Goal: Information Seeking & Learning: Learn about a topic

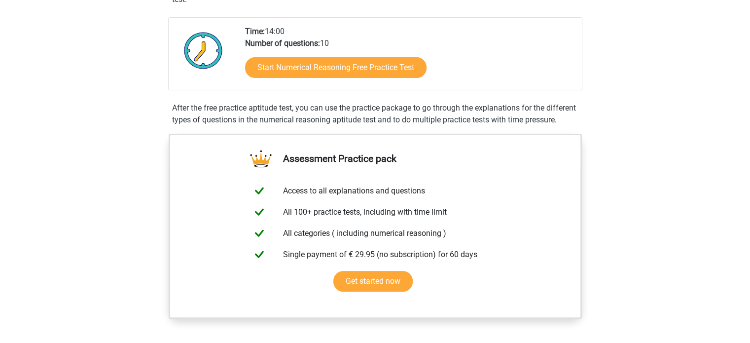
scroll to position [227, 0]
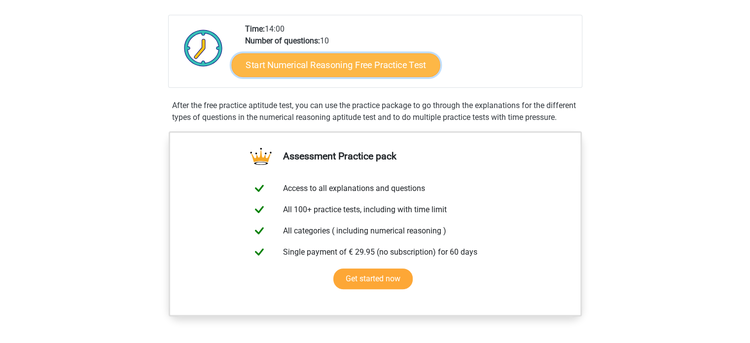
click at [297, 55] on link "Start Numerical Reasoning Free Practice Test" at bounding box center [335, 65] width 209 height 24
click at [351, 69] on link "Start Numerical Reasoning Free Practice Test" at bounding box center [335, 65] width 209 height 24
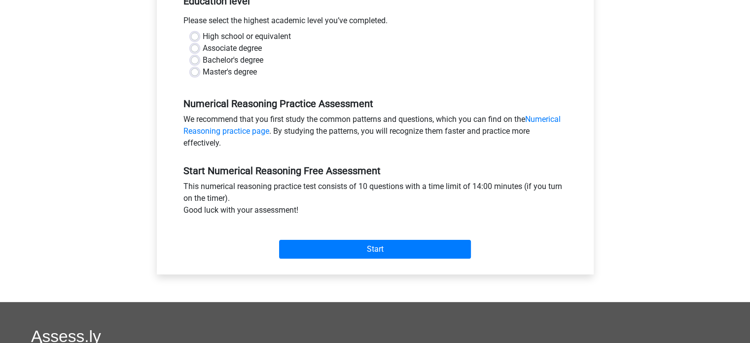
scroll to position [217, 0]
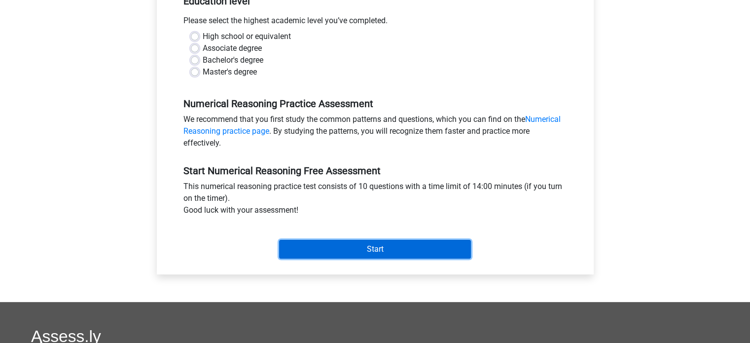
click at [363, 245] on input "Start" at bounding box center [375, 249] width 192 height 19
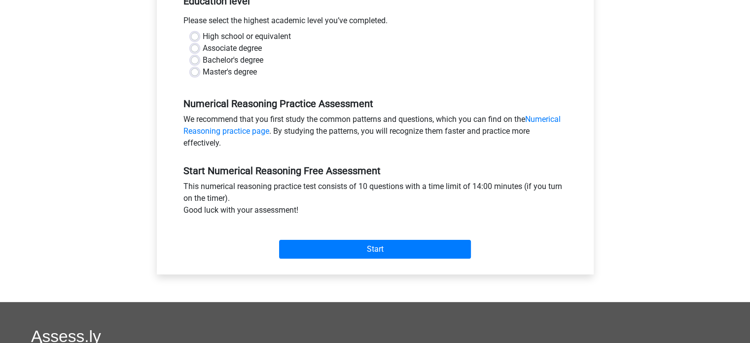
click at [385, 91] on div "Numerical Reasoning Practice Assessment We recommend that you first study the c…" at bounding box center [375, 119] width 398 height 67
click at [203, 60] on label "Bachelor's degree" at bounding box center [233, 60] width 61 height 12
click at [194, 60] on input "Bachelor's degree" at bounding box center [195, 59] width 8 height 10
radio input "true"
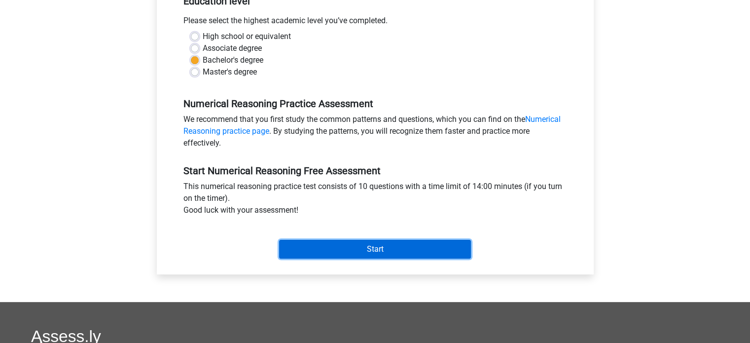
click at [342, 248] on input "Start" at bounding box center [375, 249] width 192 height 19
click at [297, 247] on input "Start" at bounding box center [375, 249] width 192 height 19
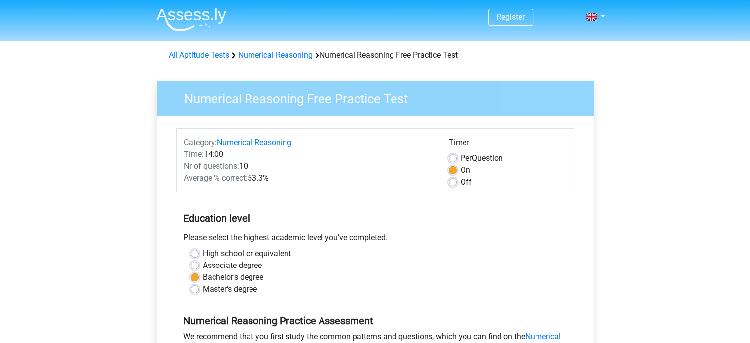
click at [203, 269] on label "Associate degree" at bounding box center [232, 265] width 59 height 12
click at [196, 269] on input "Associate degree" at bounding box center [195, 264] width 8 height 10
radio input "true"
click at [192, 282] on div "Bachelor's degree" at bounding box center [375, 277] width 369 height 12
click at [191, 280] on div "High school or equivalent Associate degree Bachelor's degree Master's degree" at bounding box center [375, 271] width 384 height 47
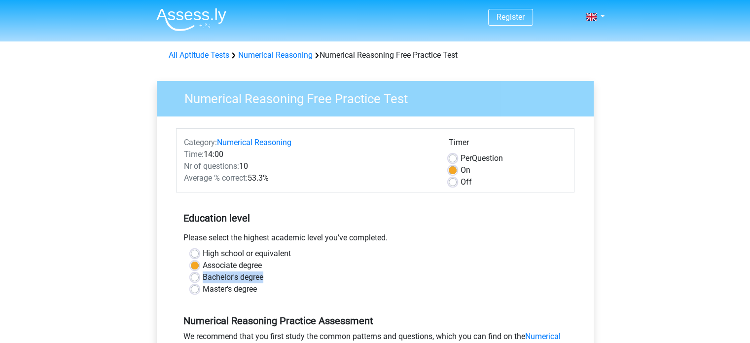
click at [203, 277] on label "Bachelor's degree" at bounding box center [233, 277] width 61 height 12
click at [192, 277] on input "Bachelor's degree" at bounding box center [195, 276] width 8 height 10
radio input "true"
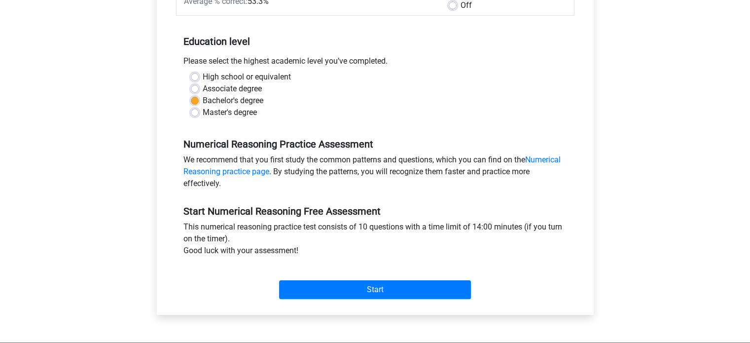
scroll to position [179, 0]
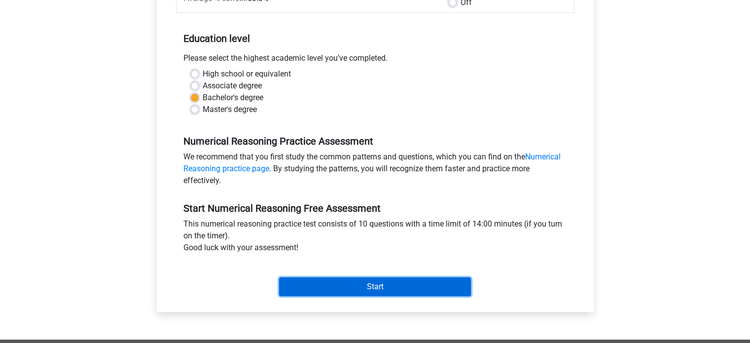
click at [339, 286] on input "Start" at bounding box center [375, 286] width 192 height 19
click at [316, 285] on input "Start" at bounding box center [375, 286] width 192 height 19
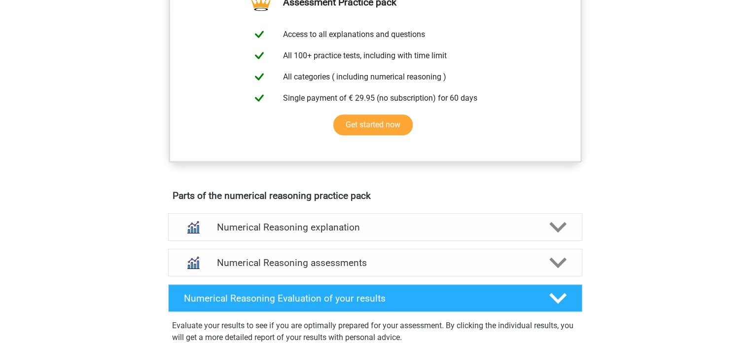
scroll to position [450, 0]
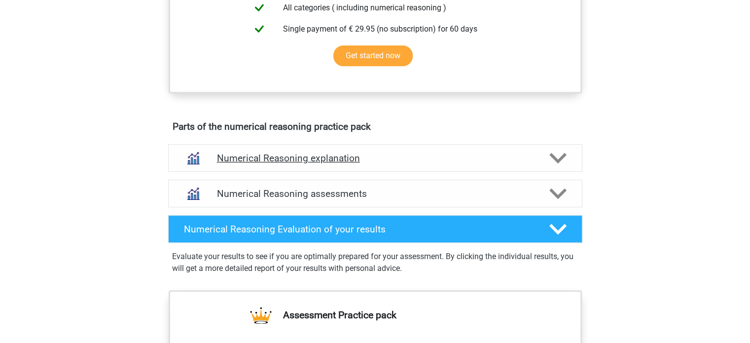
click at [312, 160] on div "Numerical Reasoning explanation" at bounding box center [375, 158] width 414 height 28
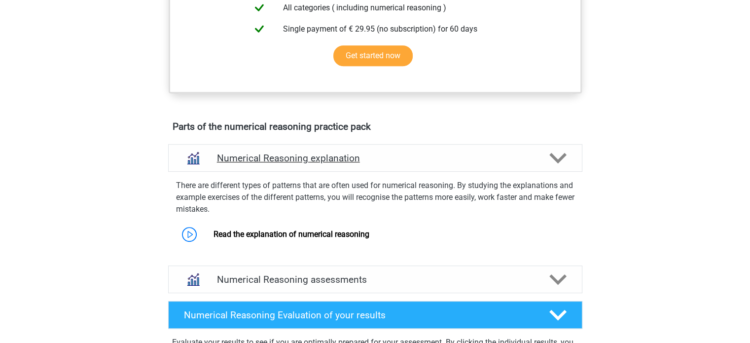
click at [299, 164] on h4 "Numerical Reasoning explanation" at bounding box center [375, 157] width 317 height 11
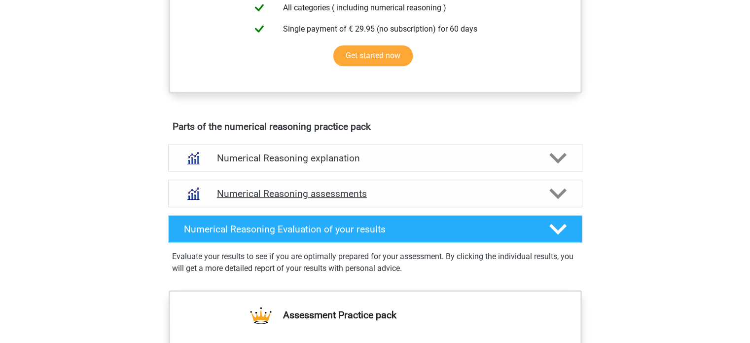
click at [292, 199] on h4 "Numerical Reasoning assessments" at bounding box center [375, 193] width 317 height 11
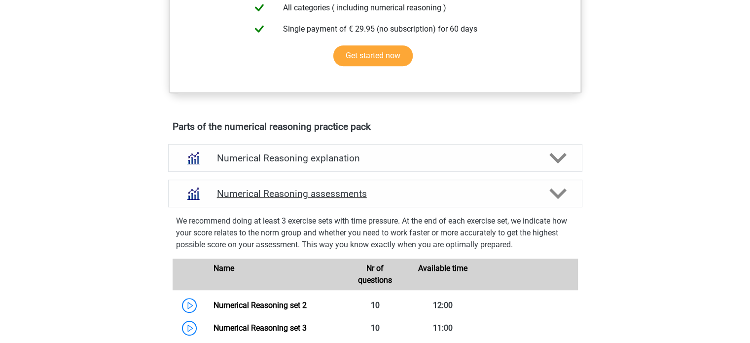
click at [292, 199] on h4 "Numerical Reasoning assessments" at bounding box center [375, 193] width 317 height 11
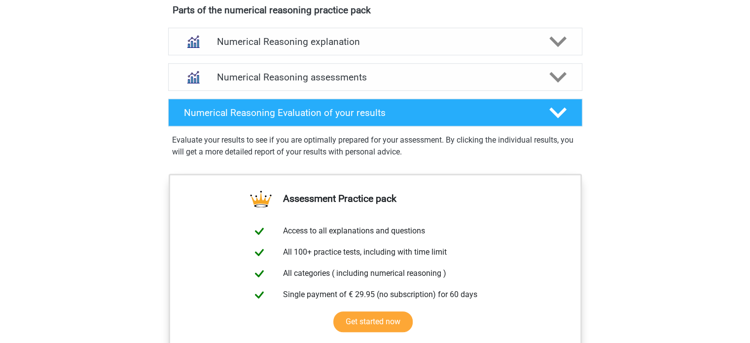
scroll to position [569, 0]
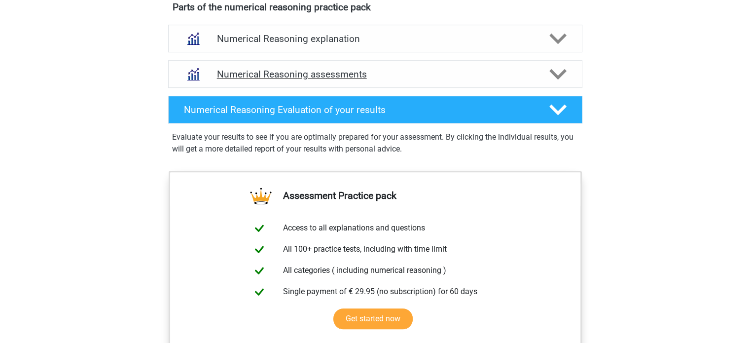
click at [320, 80] on h4 "Numerical Reasoning assessments" at bounding box center [375, 74] width 317 height 11
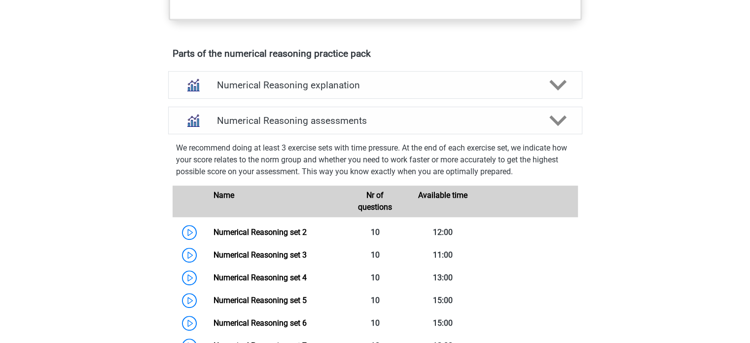
scroll to position [468, 0]
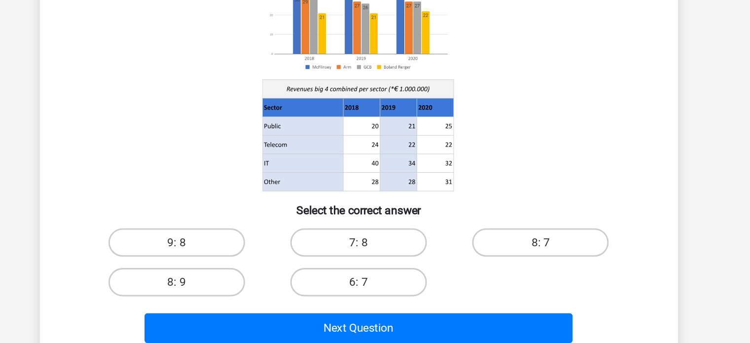
scroll to position [29, 0]
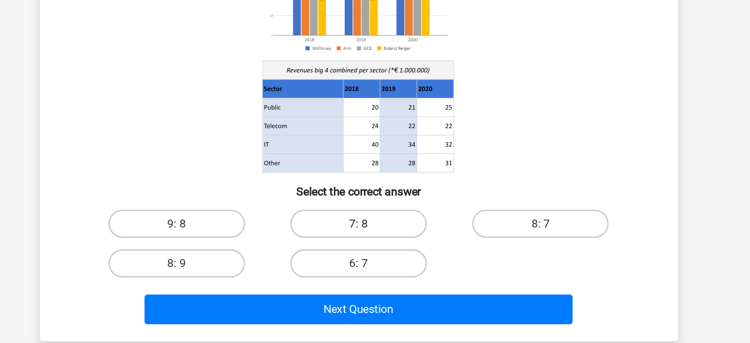
click at [367, 259] on label "7: 8" at bounding box center [374, 260] width 95 height 20
click at [375, 259] on input "7: 8" at bounding box center [378, 262] width 6 height 6
radio input "true"
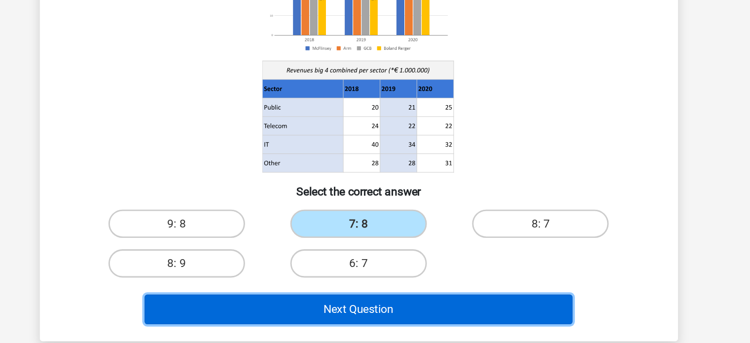
click at [394, 322] on button "Next Question" at bounding box center [375, 319] width 298 height 21
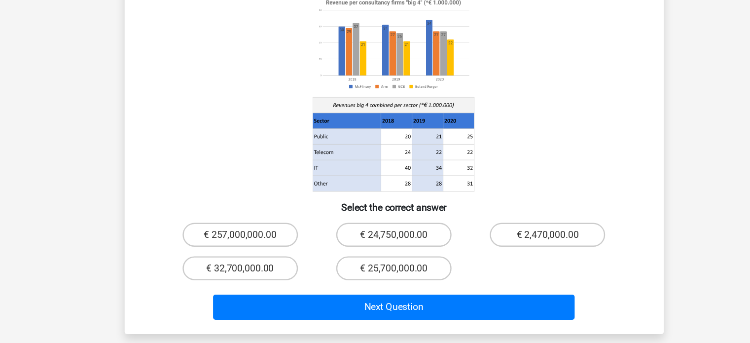
scroll to position [65, 0]
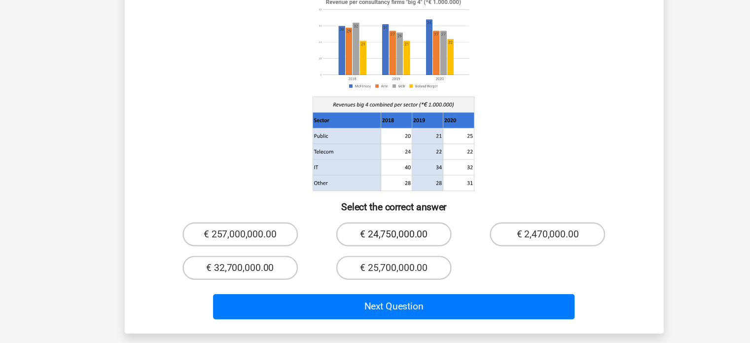
click at [370, 243] on label "€ 24,750,000.00" at bounding box center [374, 253] width 95 height 20
click at [375, 253] on input "€ 24,750,000.00" at bounding box center [378, 256] width 6 height 6
radio input "true"
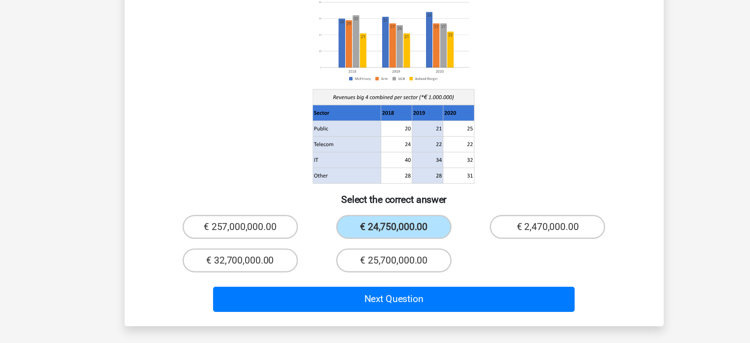
scroll to position [88, 0]
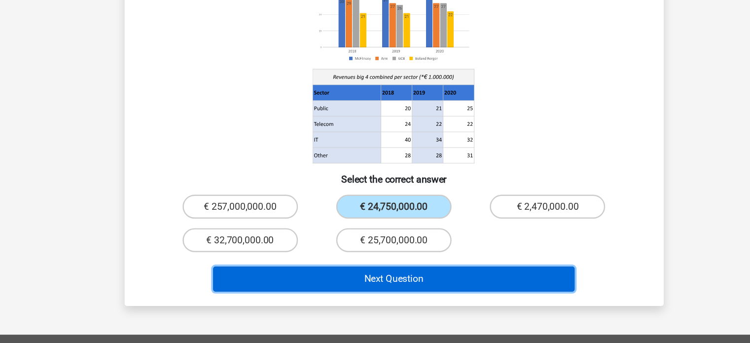
click at [338, 280] on button "Next Question" at bounding box center [375, 290] width 298 height 21
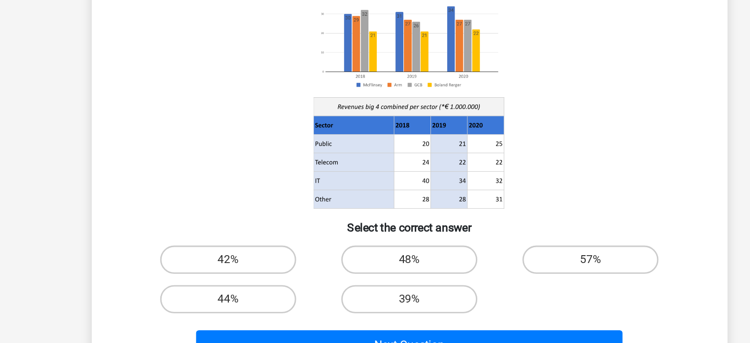
scroll to position [4, 0]
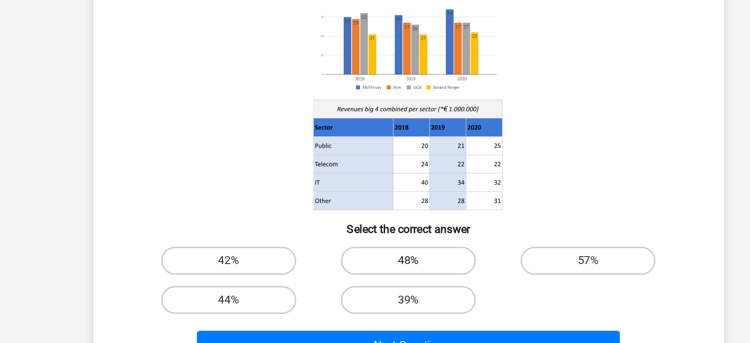
click at [375, 278] on label "48%" at bounding box center [374, 285] width 95 height 20
click at [375, 285] on input "48%" at bounding box center [378, 288] width 6 height 6
radio input "true"
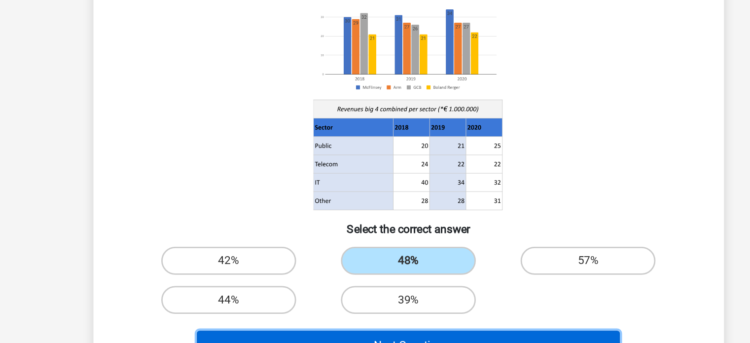
click at [367, 339] on button "Next Question" at bounding box center [375, 344] width 298 height 21
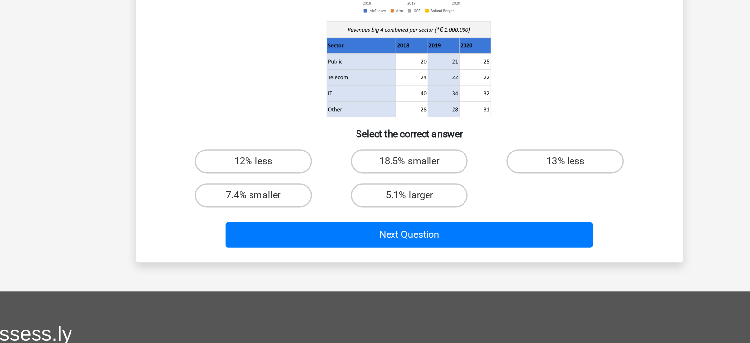
scroll to position [99, 0]
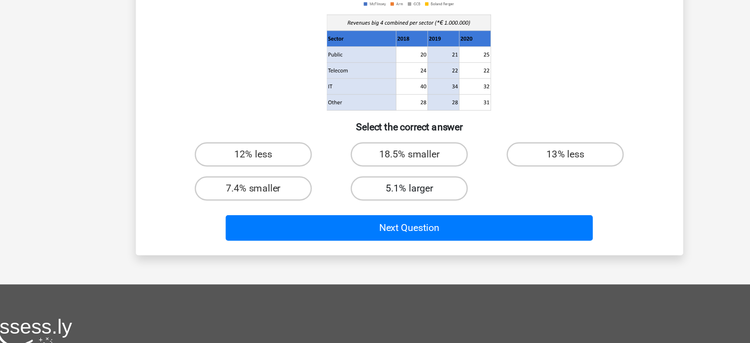
click at [380, 209] on label "5.1% larger" at bounding box center [374, 217] width 95 height 20
click at [380, 217] on input "5.1% larger" at bounding box center [378, 220] width 6 height 6
radio input "true"
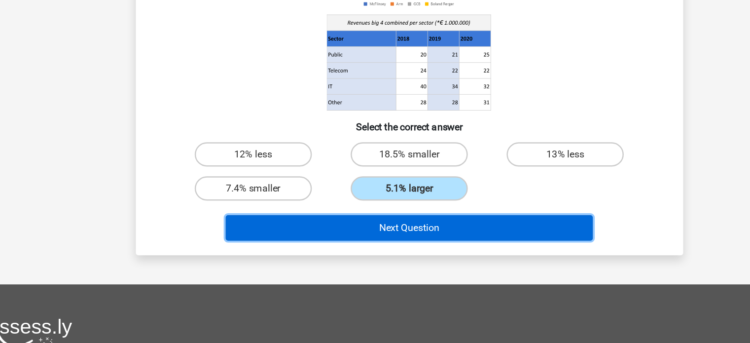
click at [349, 246] on button "Next Question" at bounding box center [375, 249] width 298 height 21
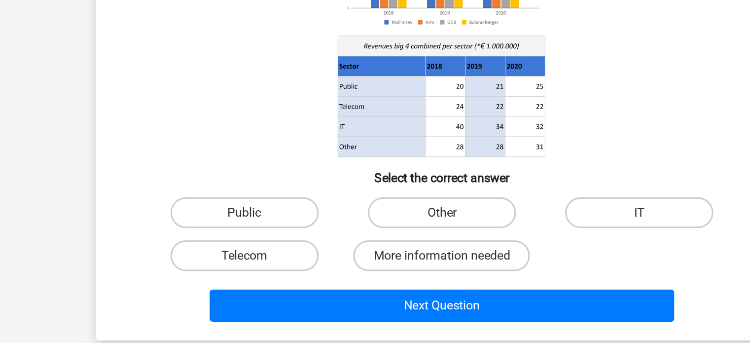
scroll to position [34, 0]
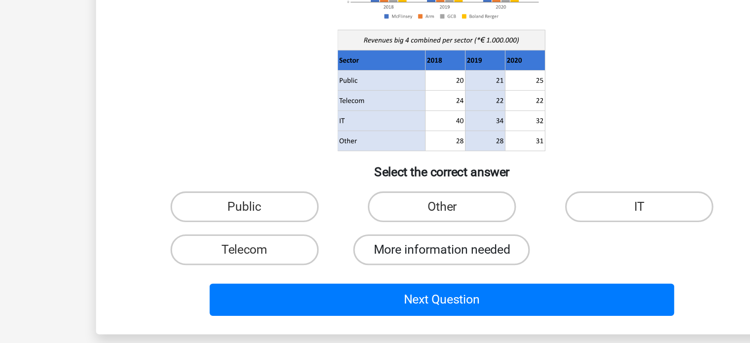
click at [359, 285] on label "More information needed" at bounding box center [374, 283] width 113 height 20
click at [375, 285] on input "More information needed" at bounding box center [378, 286] width 6 height 6
radio input "true"
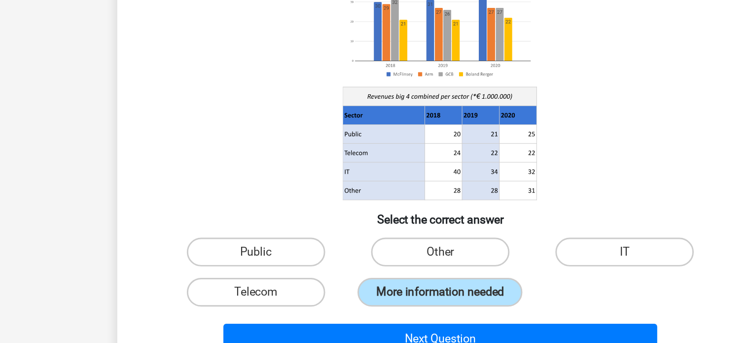
scroll to position [18, 0]
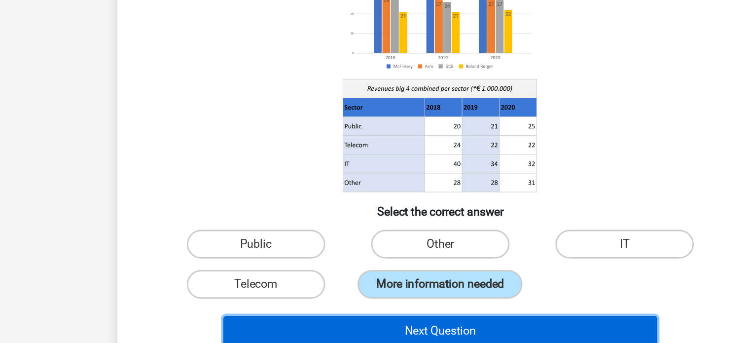
click at [386, 327] on button "Next Question" at bounding box center [375, 330] width 298 height 21
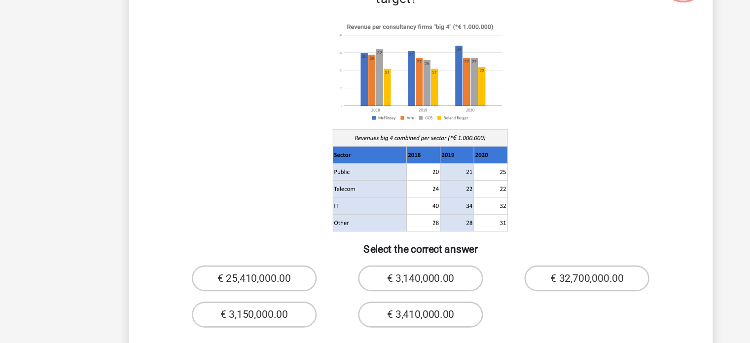
scroll to position [10, 0]
click at [343, 284] on label "€ 3,140,000.00" at bounding box center [374, 293] width 95 height 20
click at [375, 293] on input "€ 3,140,000.00" at bounding box center [378, 296] width 6 height 6
radio input "true"
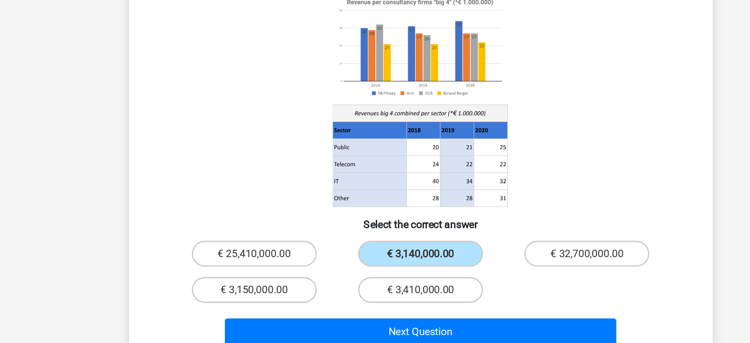
scroll to position [30, 0]
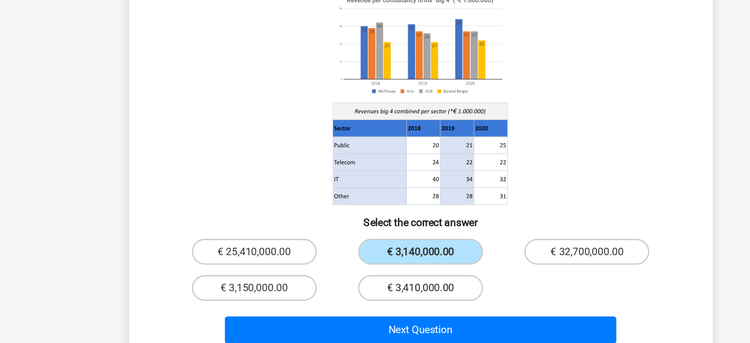
click at [367, 291] on label "€ 3,410,000.00" at bounding box center [374, 301] width 95 height 20
click at [375, 301] on input "€ 3,410,000.00" at bounding box center [378, 304] width 6 height 6
radio input "true"
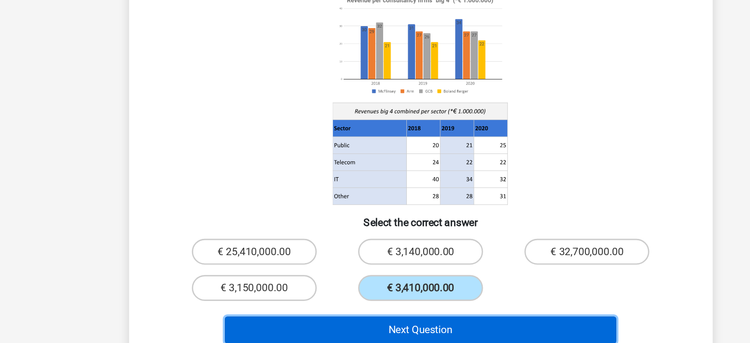
click at [346, 322] on button "Next Question" at bounding box center [375, 332] width 298 height 21
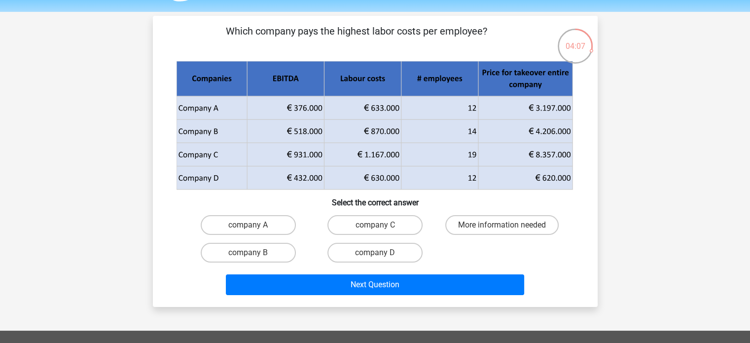
scroll to position [3, 0]
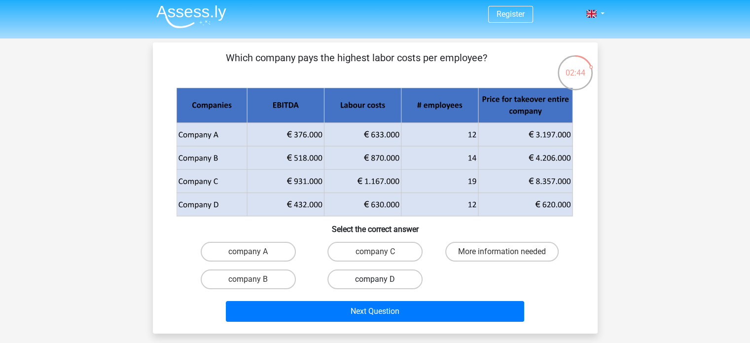
click at [377, 275] on label "company D" at bounding box center [374, 279] width 95 height 20
click at [377, 279] on input "company D" at bounding box center [378, 282] width 6 height 6
radio input "true"
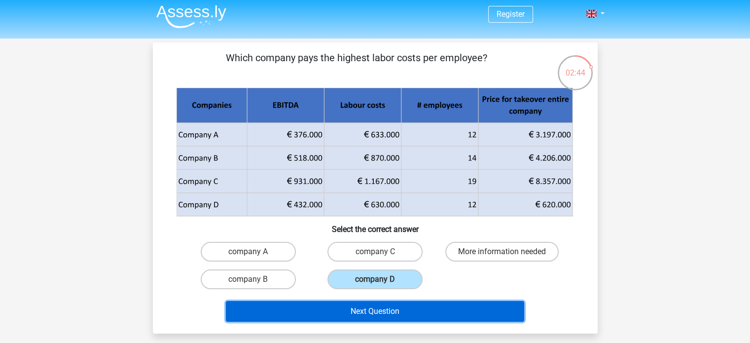
click at [348, 313] on button "Next Question" at bounding box center [375, 311] width 298 height 21
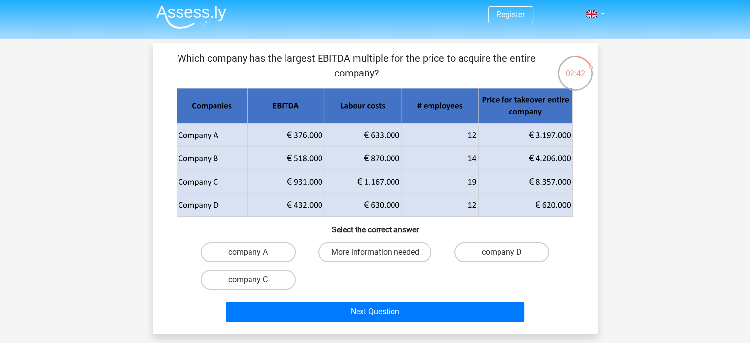
scroll to position [0, 0]
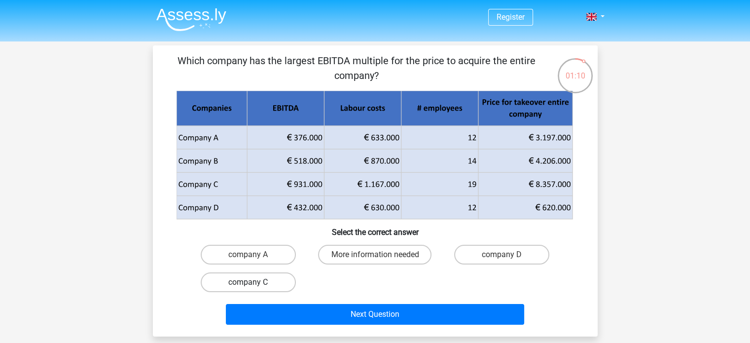
click at [281, 283] on label "company C" at bounding box center [248, 282] width 95 height 20
click at [254, 283] on input "company C" at bounding box center [251, 285] width 6 height 6
radio input "true"
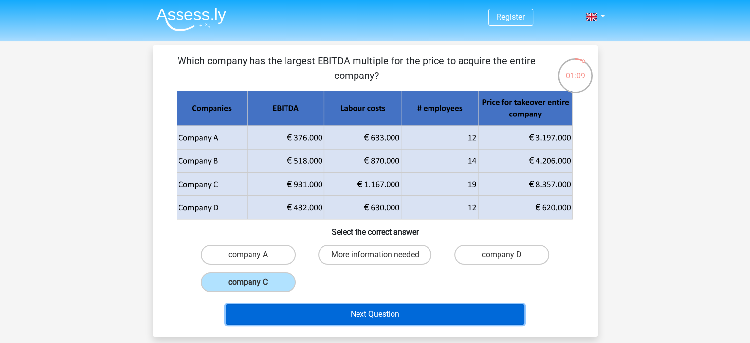
click at [281, 311] on button "Next Question" at bounding box center [375, 314] width 298 height 21
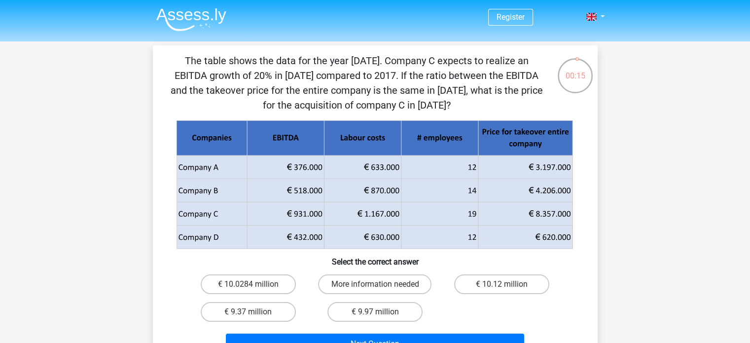
scroll to position [34, 0]
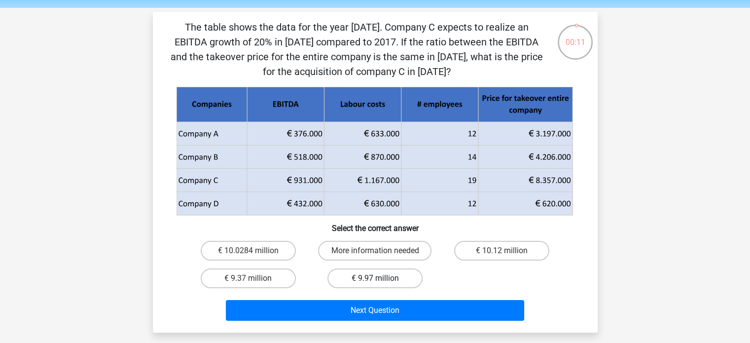
click at [357, 279] on label "€ 9.97 million" at bounding box center [374, 278] width 95 height 20
click at [375, 279] on input "€ 9.97 million" at bounding box center [378, 281] width 6 height 6
radio input "true"
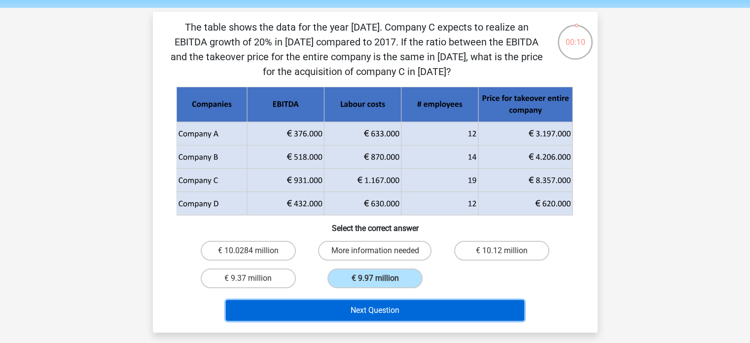
click at [347, 310] on button "Next Question" at bounding box center [375, 310] width 298 height 21
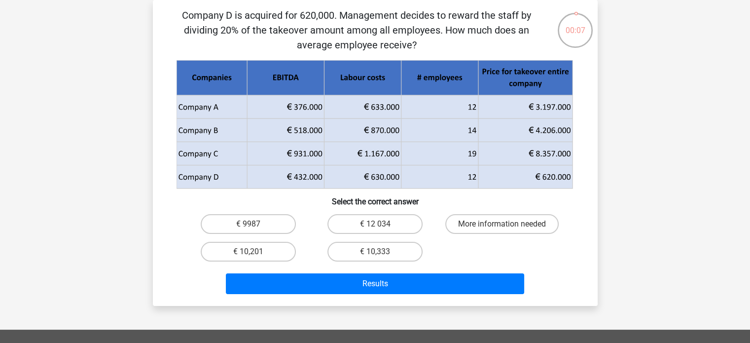
scroll to position [0, 0]
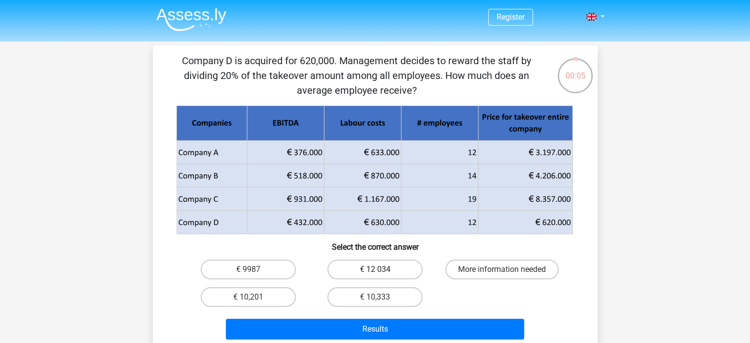
click at [360, 271] on label "€ 12 034" at bounding box center [374, 269] width 95 height 20
click at [375, 271] on input "€ 12 034" at bounding box center [378, 272] width 6 height 6
radio input "true"
click at [341, 340] on div "Results" at bounding box center [375, 331] width 381 height 25
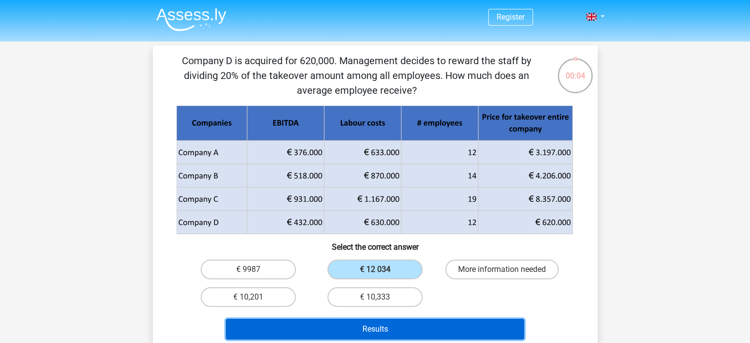
click at [338, 334] on button "Results" at bounding box center [375, 329] width 298 height 21
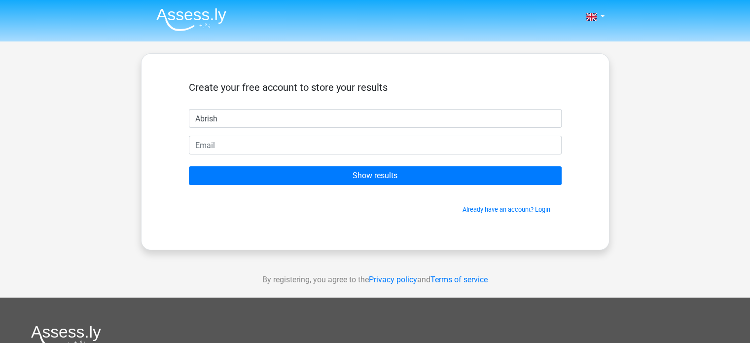
type input "Abrish"
click at [232, 135] on form "Create your free account to store your results Abrish Show results Already have…" at bounding box center [375, 147] width 373 height 133
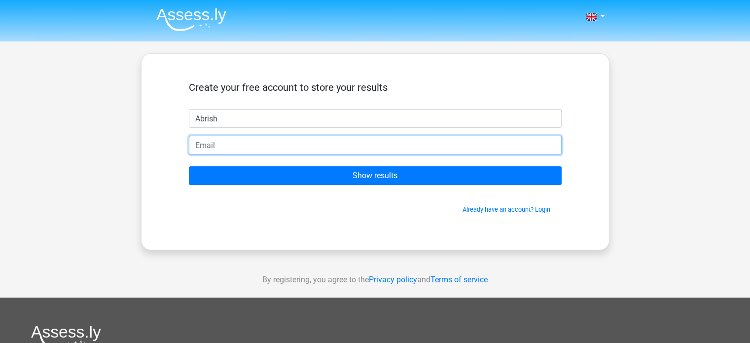
click at [225, 145] on input "email" at bounding box center [375, 145] width 373 height 19
type input "[EMAIL_ADDRESS][DOMAIN_NAME]"
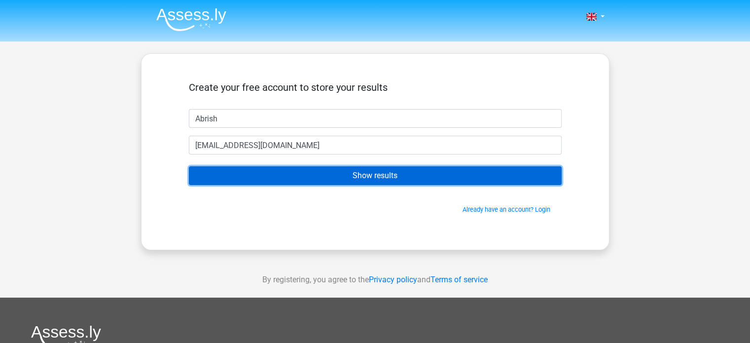
click at [249, 177] on input "Show results" at bounding box center [375, 175] width 373 height 19
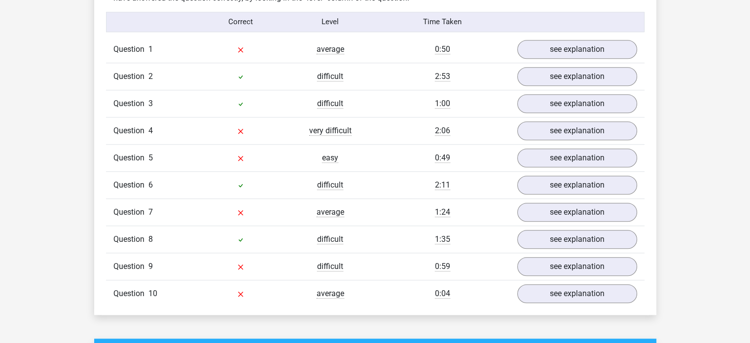
scroll to position [790, 0]
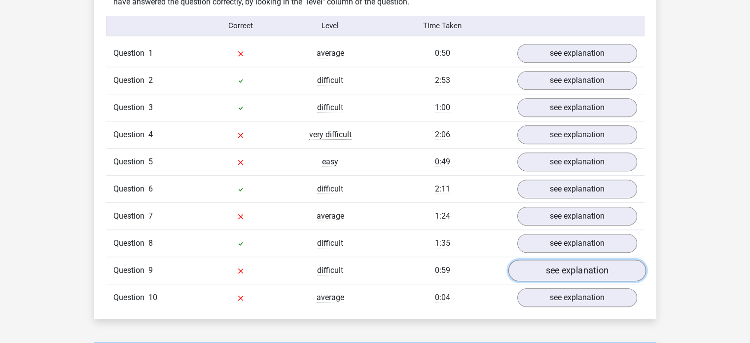
click at [538, 273] on link "see explanation" at bounding box center [577, 270] width 138 height 22
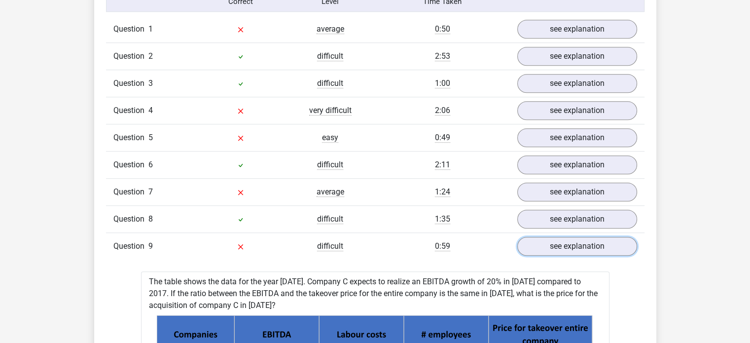
scroll to position [812, 0]
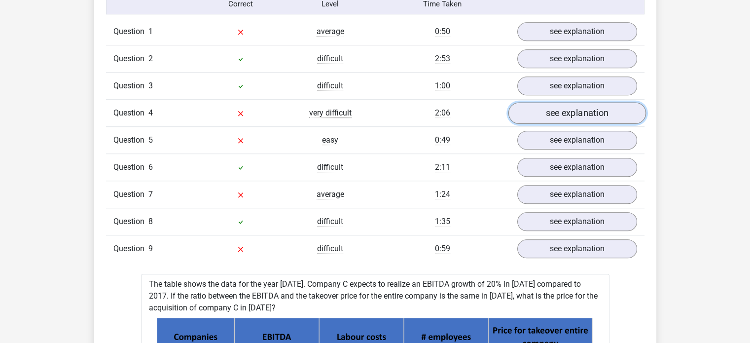
click at [555, 116] on link "see explanation" at bounding box center [577, 113] width 138 height 22
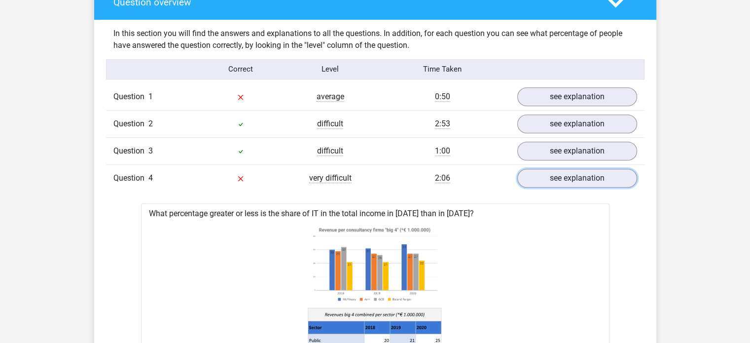
scroll to position [728, 0]
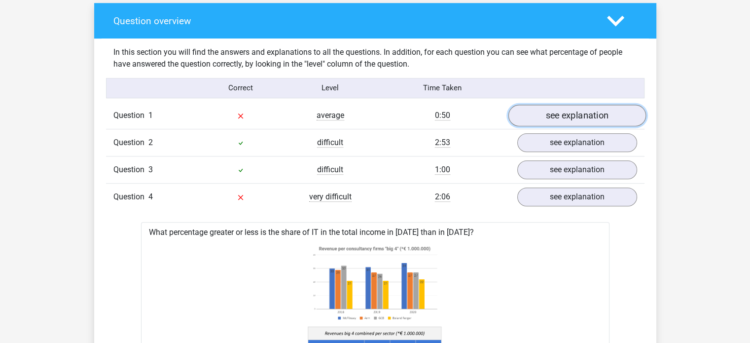
click at [565, 118] on link "see explanation" at bounding box center [577, 116] width 138 height 22
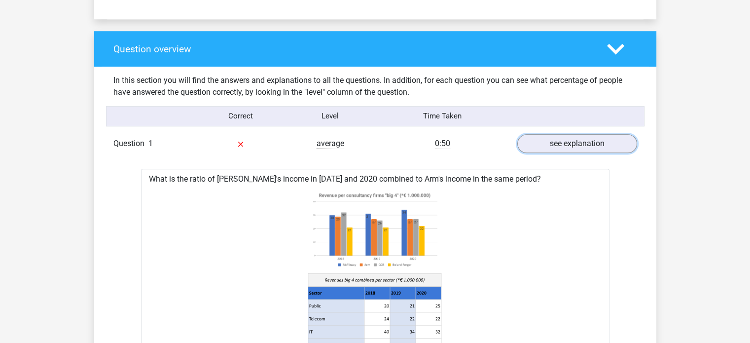
scroll to position [694, 0]
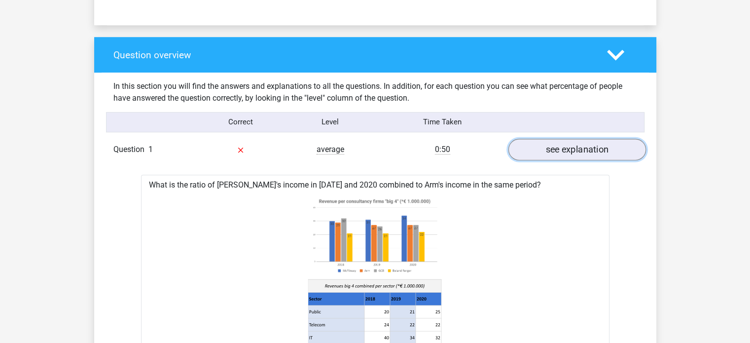
click at [550, 153] on link "see explanation" at bounding box center [577, 150] width 138 height 22
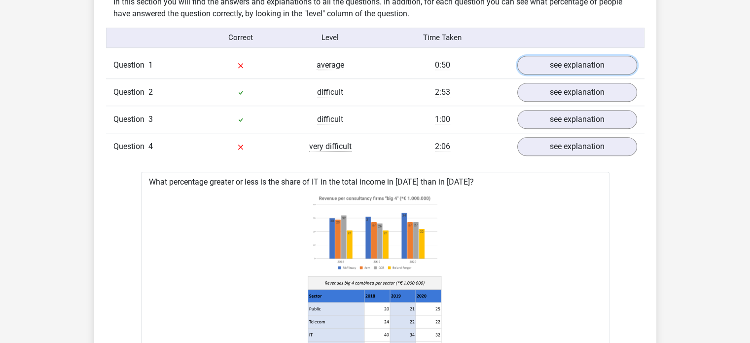
scroll to position [779, 0]
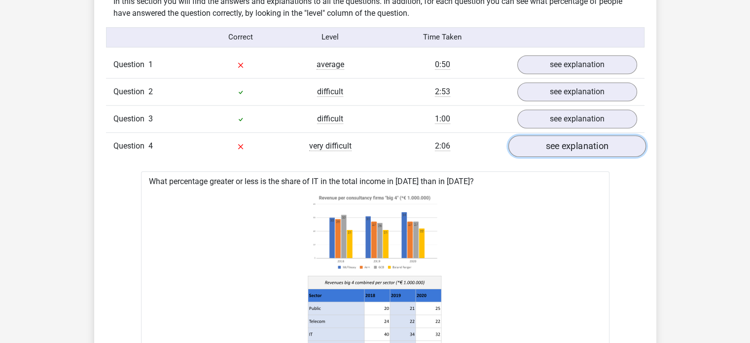
click at [531, 144] on link "see explanation" at bounding box center [577, 146] width 138 height 22
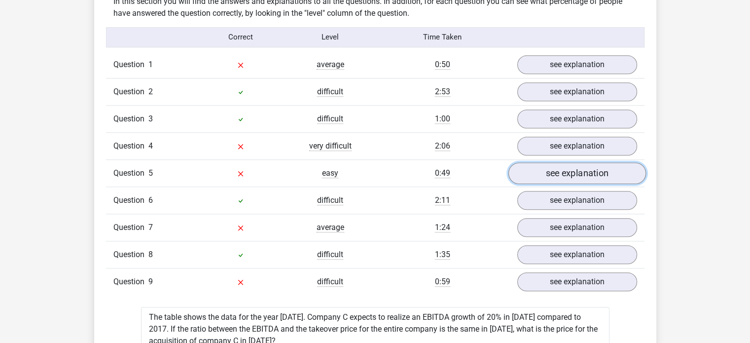
click at [559, 172] on link "see explanation" at bounding box center [577, 173] width 138 height 22
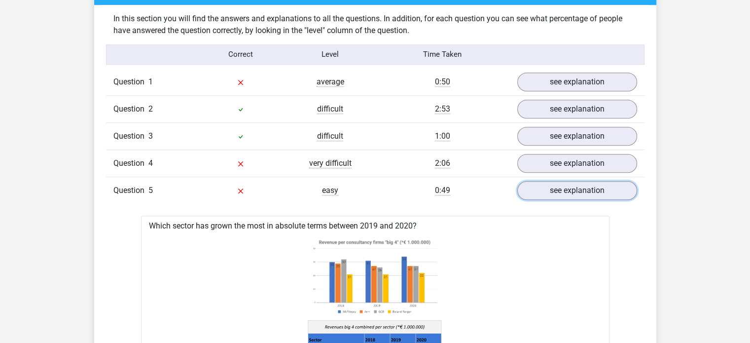
scroll to position [730, 0]
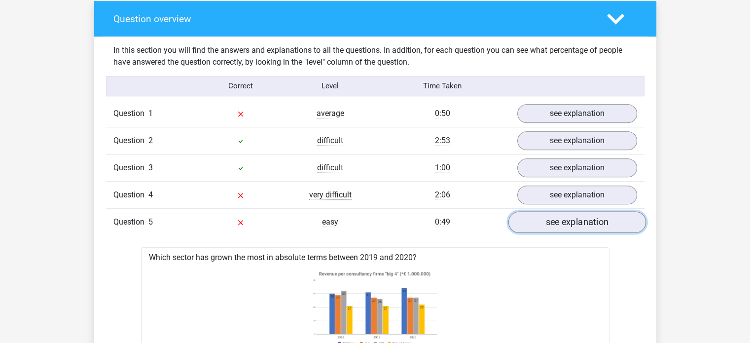
click at [553, 227] on link "see explanation" at bounding box center [577, 222] width 138 height 22
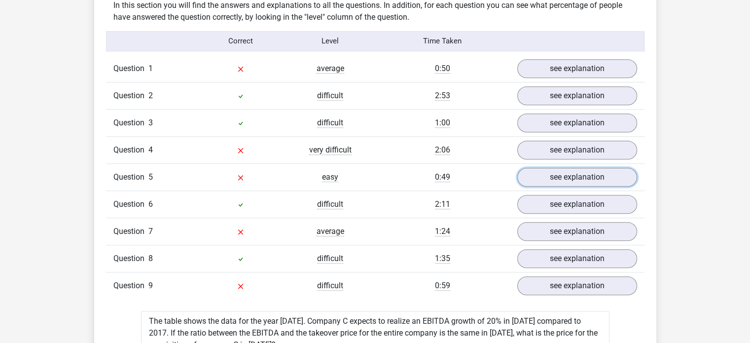
scroll to position [775, 0]
click at [531, 210] on link "see explanation" at bounding box center [577, 204] width 138 height 22
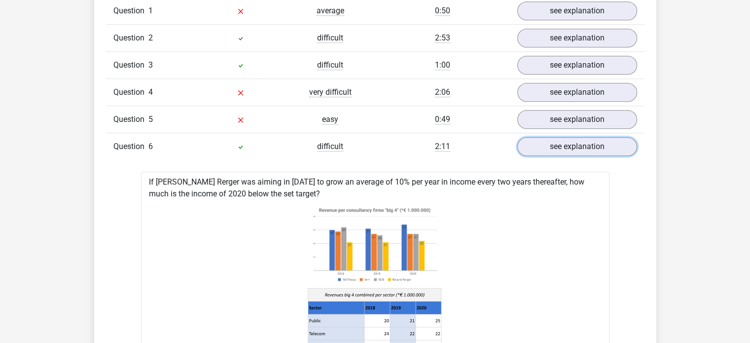
scroll to position [832, 0]
click at [555, 153] on div "Question 6 difficult 2:11 see explanation" at bounding box center [375, 146] width 538 height 27
click at [546, 143] on link "see explanation" at bounding box center [577, 147] width 138 height 22
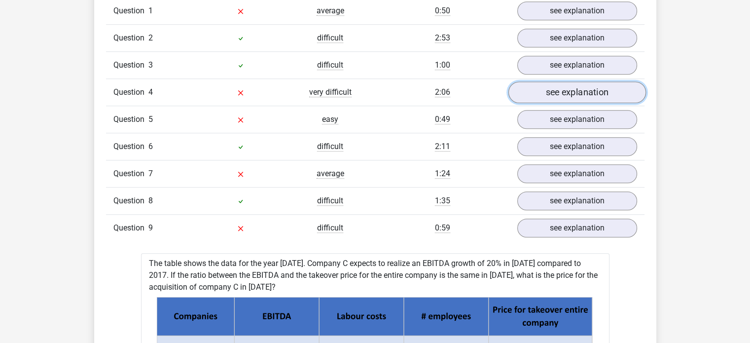
click at [577, 96] on link "see explanation" at bounding box center [577, 92] width 138 height 22
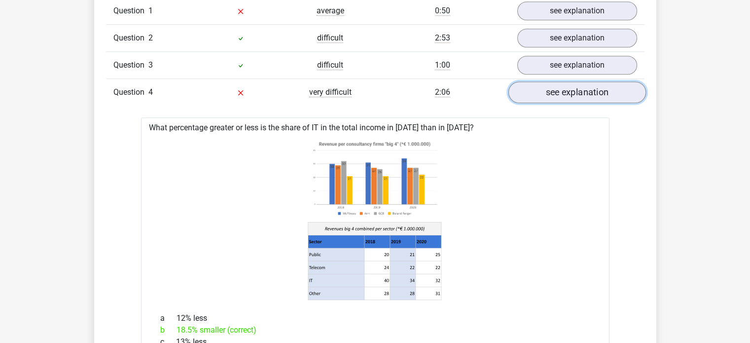
click at [569, 94] on link "see explanation" at bounding box center [577, 92] width 138 height 22
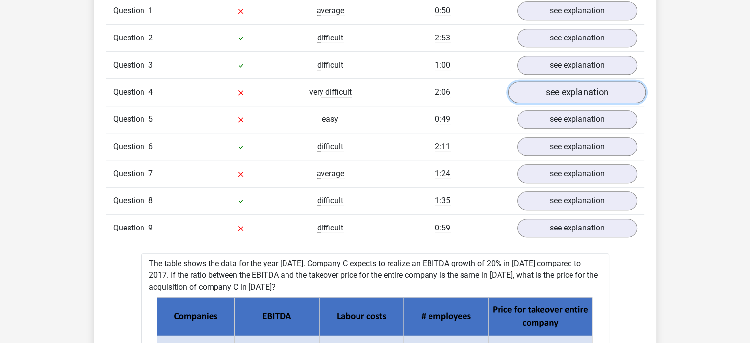
click at [545, 96] on link "see explanation" at bounding box center [577, 92] width 138 height 22
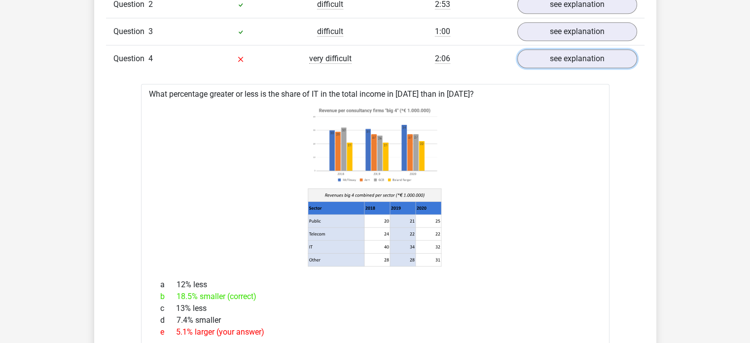
scroll to position [864, 0]
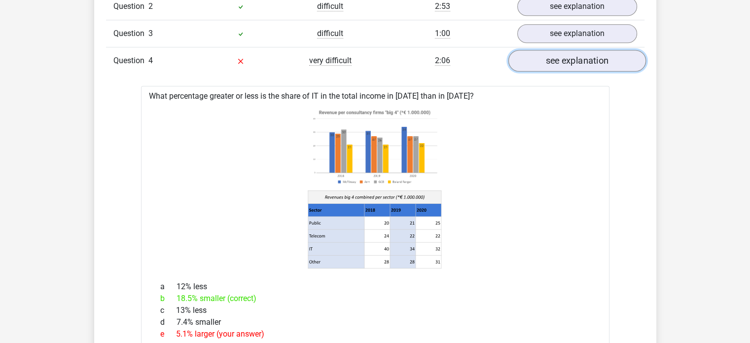
click at [528, 56] on link "see explanation" at bounding box center [577, 61] width 138 height 22
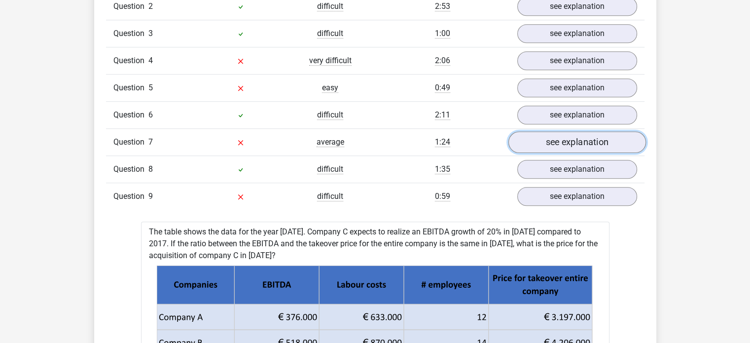
click at [549, 139] on link "see explanation" at bounding box center [577, 142] width 138 height 22
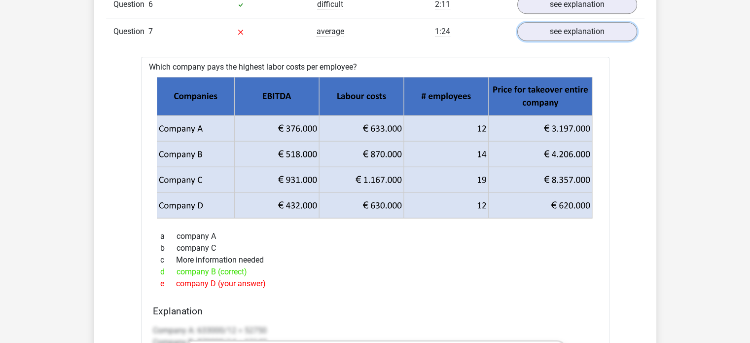
scroll to position [974, 0]
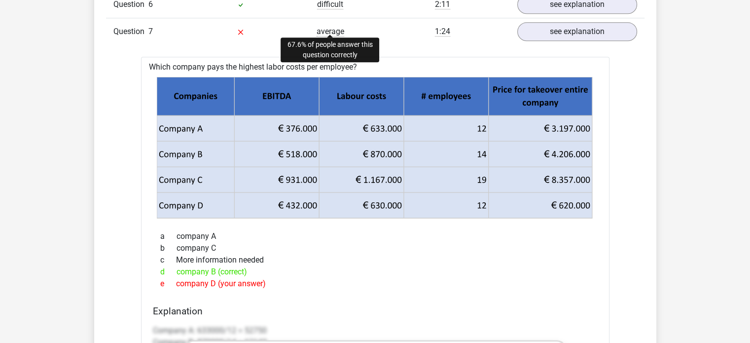
click at [339, 27] on span "average" at bounding box center [331, 32] width 28 height 10
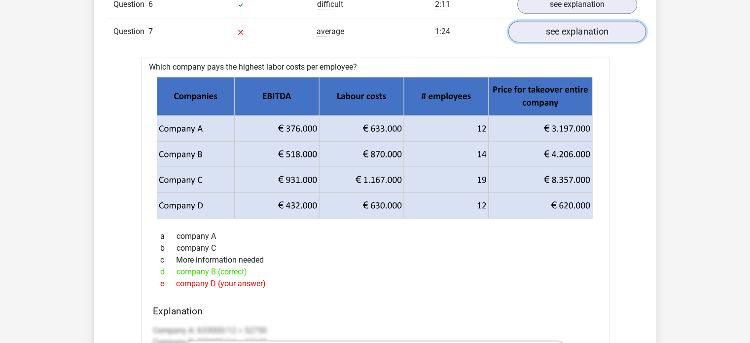
click at [546, 23] on link "see explanation" at bounding box center [577, 32] width 138 height 22
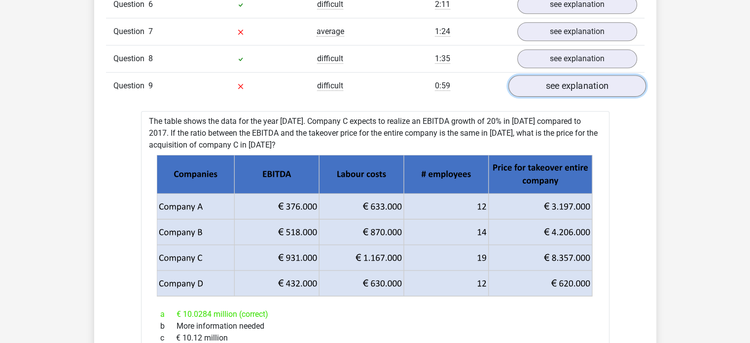
click at [546, 78] on link "see explanation" at bounding box center [577, 86] width 138 height 22
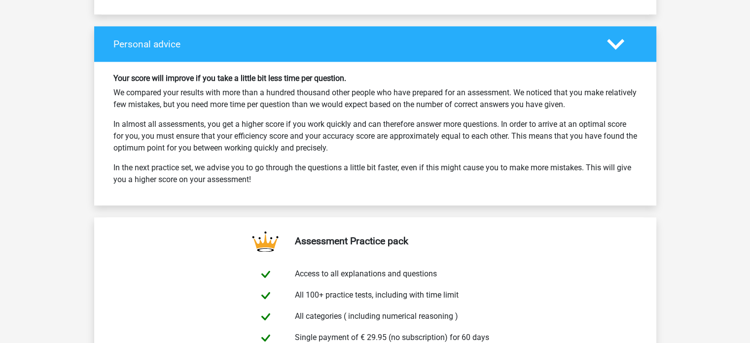
scroll to position [1401, 0]
